Goal: Information Seeking & Learning: Learn about a topic

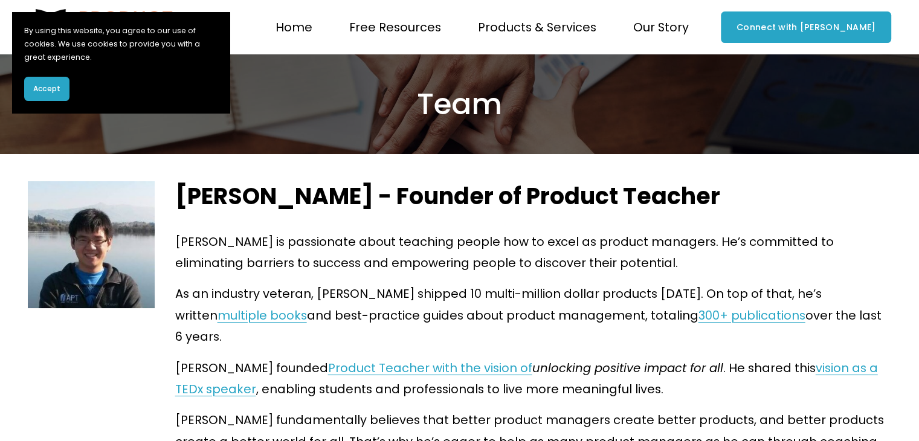
click at [0, 0] on span "Blog" at bounding box center [0, 0] width 0 height 0
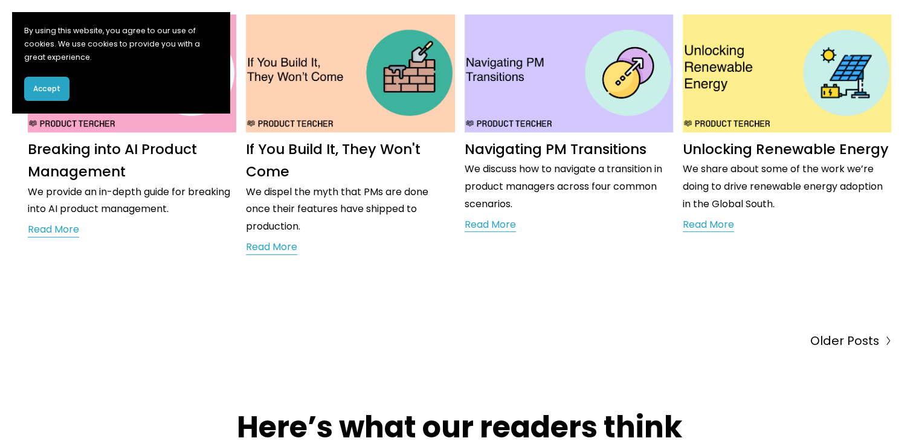
scroll to position [470, 0]
click at [838, 326] on div "Clement Kao 2/3/25 Clement Kao 2/3/25 Stop Feeding Your Engineers We discuss wh…" at bounding box center [459, 68] width 919 height 676
click at [839, 337] on span "Older Posts" at bounding box center [844, 340] width 69 height 21
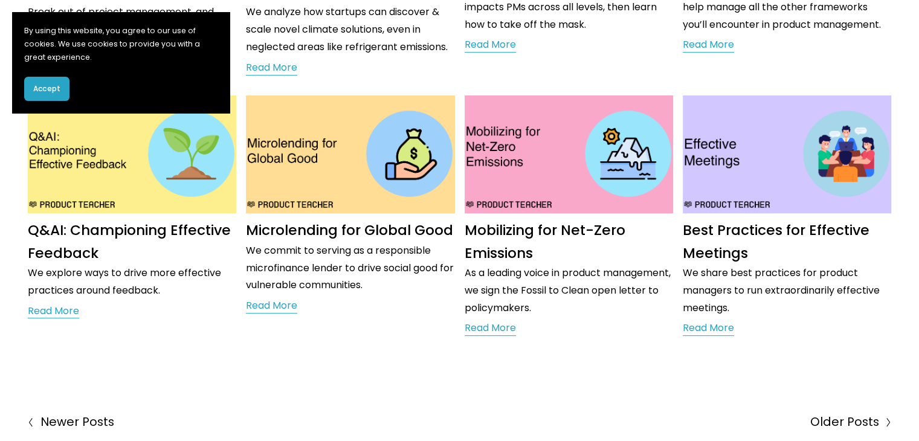
scroll to position [392, 0]
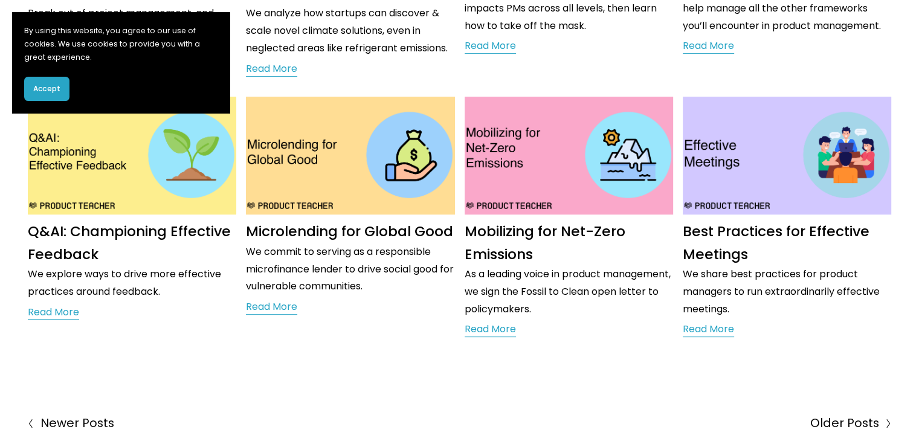
click at [520, 239] on link "Mobilizing for Net-Zero Emissions" at bounding box center [545, 243] width 161 height 42
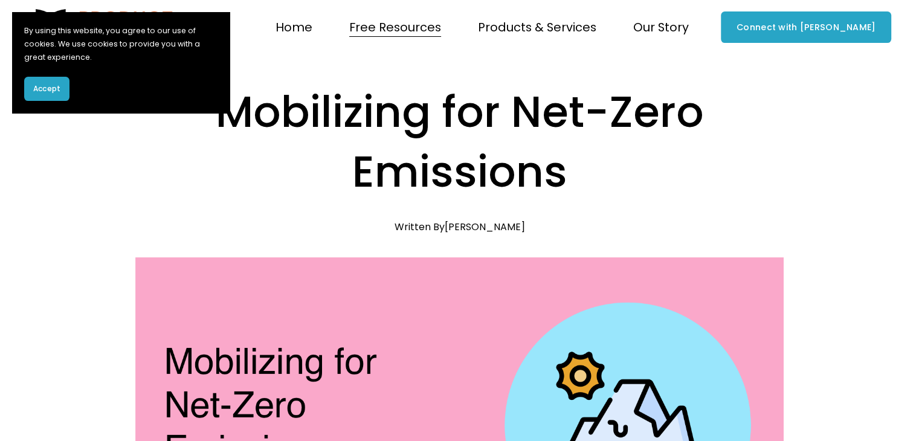
drag, startPoint x: 0, startPoint y: 0, endPoint x: 587, endPoint y: 195, distance: 618.5
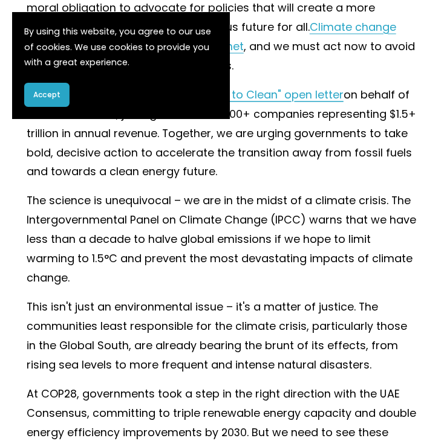
scroll to position [573, 0]
